Goal: Navigation & Orientation: Find specific page/section

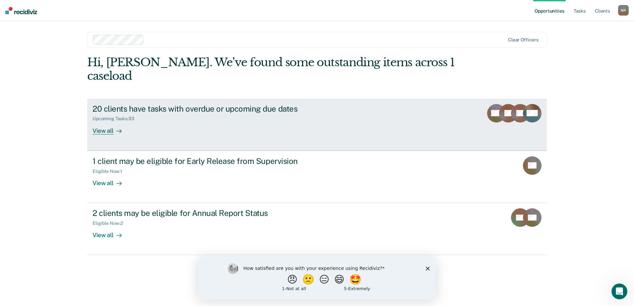
click at [115, 127] on div at bounding box center [118, 131] width 8 height 8
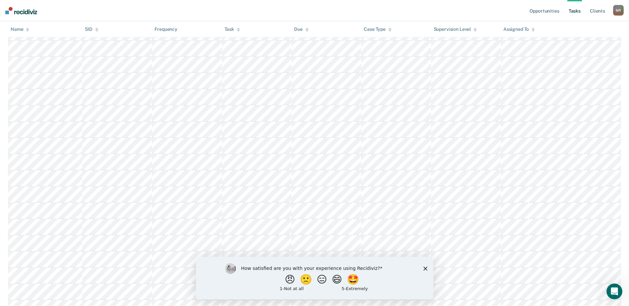
scroll to position [212, 0]
